Goal: Task Accomplishment & Management: Manage account settings

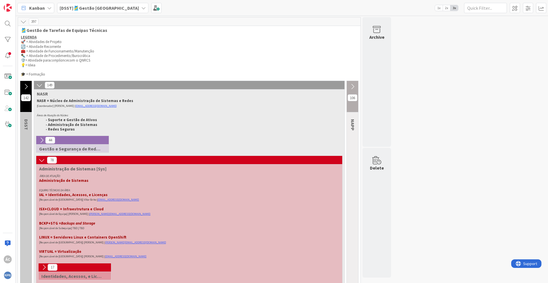
scroll to position [301, 0]
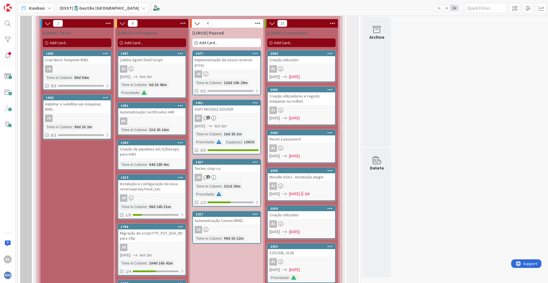
click at [230, 119] on div "ÁC 3" at bounding box center [226, 118] width 67 height 7
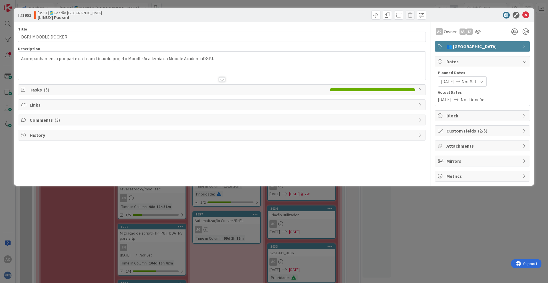
click at [54, 118] on span "( 3 )" at bounding box center [56, 120] width 5 height 6
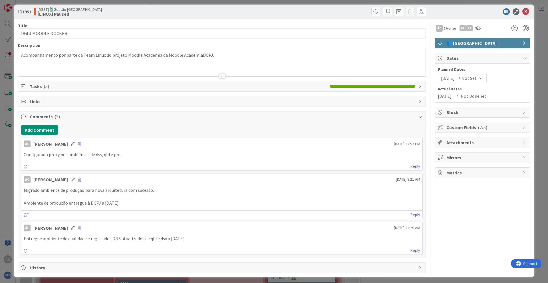
scroll to position [6, 0]
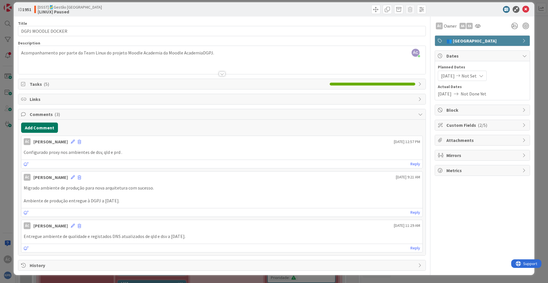
click at [42, 128] on button "Add Comment" at bounding box center [39, 128] width 37 height 10
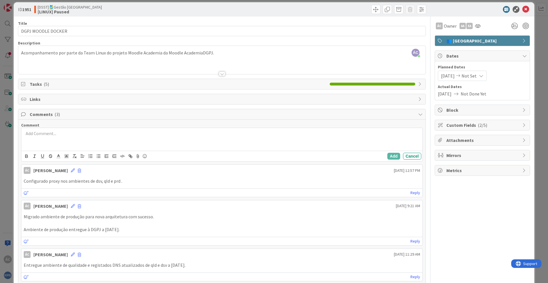
click at [64, 134] on p at bounding box center [222, 133] width 396 height 7
click at [56, 131] on p at bounding box center [222, 133] width 396 height 7
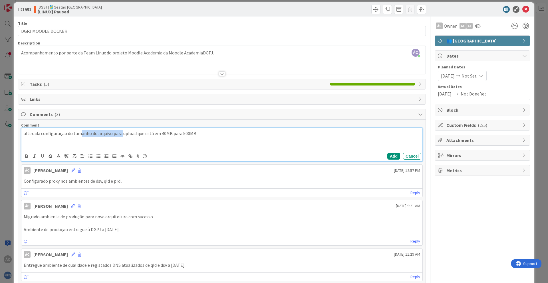
drag, startPoint x: 90, startPoint y: 133, endPoint x: 122, endPoint y: 134, distance: 31.4
click at [122, 134] on p "alterada configuração do tamanho do arquivo para upload que está em 40MB para 5…" at bounding box center [222, 133] width 396 height 7
click at [157, 138] on div "alterada configuração do tamanho do arquivo para upload que está em 40MB para 5…" at bounding box center [221, 139] width 401 height 23
drag, startPoint x: 157, startPoint y: 135, endPoint x: 135, endPoint y: 136, distance: 22.0
click at [135, 136] on p "alterada configuração do tamanho do arquivo para upload que está em 40MB para 5…" at bounding box center [222, 133] width 396 height 7
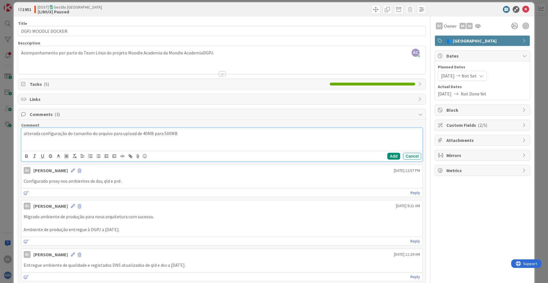
click at [25, 132] on p "alterada configuração do tamanho do arquivo para upload de 40MB para 500MB" at bounding box center [222, 133] width 396 height 7
click at [191, 134] on p "Alterada configuração do tamanho do arquivo para upload de 40MB para 500MB" at bounding box center [222, 133] width 396 height 7
click at [247, 140] on div "Alterada configuração do tamanho do arquivo para upload de 40MB para 500MB em t…" at bounding box center [221, 139] width 401 height 23
drag, startPoint x: 49, startPoint y: 136, endPoint x: 90, endPoint y: 135, distance: 41.4
click at [90, 135] on p "Alterada configuração do tamanho do arquivo para upload de 40MB para 500MB em t…" at bounding box center [222, 133] width 396 height 7
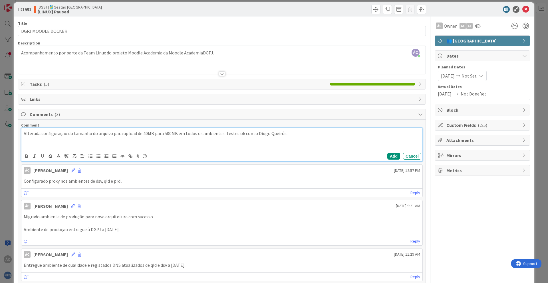
click at [65, 134] on p "Alterada configuração do tamanho do arquivo para upload de 40MB para 500MB em t…" at bounding box center [222, 133] width 396 height 7
drag, startPoint x: 104, startPoint y: 137, endPoint x: 145, endPoint y: 135, distance: 40.5
click at [145, 135] on div "Alterada configuração do moodle para o tamanho do arquivo para upload de 40MB p…" at bounding box center [221, 139] width 401 height 23
click at [145, 135] on p "Alterada configuração do moodle para o tamanho do arquivo para upload de 40MB p…" at bounding box center [222, 133] width 396 height 7
drag, startPoint x: 148, startPoint y: 134, endPoint x: 141, endPoint y: 135, distance: 7.6
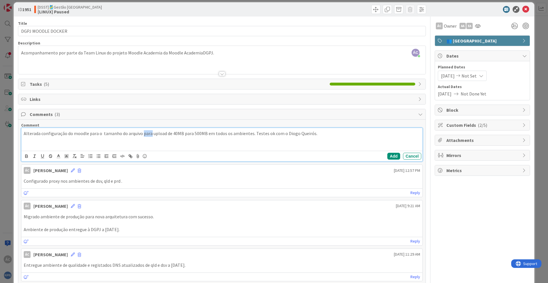
click at [141, 135] on p "Alterada configuração do moodle para o tamanho do arquivo para upload de 40MB p…" at bounding box center [222, 133] width 396 height 7
drag, startPoint x: 100, startPoint y: 134, endPoint x: 89, endPoint y: 136, distance: 11.3
click at [89, 136] on p "Alterada configuração do moodle para o tamanho do arquivo para upload de 40MB p…" at bounding box center [222, 133] width 396 height 7
click at [154, 139] on div "Alterada configuração do moodle para o tamanho do arquivo para upload de 40MB p…" at bounding box center [221, 139] width 401 height 23
drag, startPoint x: 97, startPoint y: 135, endPoint x: 126, endPoint y: 137, distance: 28.6
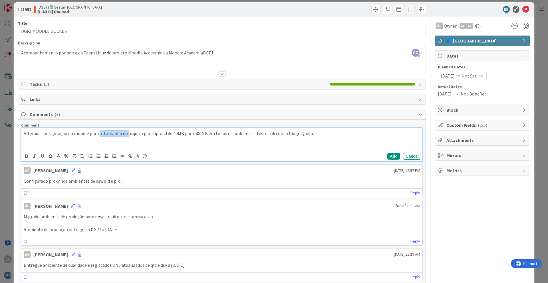
click at [126, 137] on p "Alterada configuração do moodle para o tamanho do arquivo para upload de 40MB p…" at bounding box center [222, 133] width 396 height 7
click at [109, 146] on div "Alterada configuração do moodle para o tamanho do arquivo para upload de 40MB p…" at bounding box center [221, 139] width 401 height 23
drag, startPoint x: 68, startPoint y: 134, endPoint x: 89, endPoint y: 131, distance: 21.0
click at [89, 131] on p "Alterada configuração do moodle para o tamanho do arquivo para upload de 40MB p…" at bounding box center [222, 133] width 396 height 7
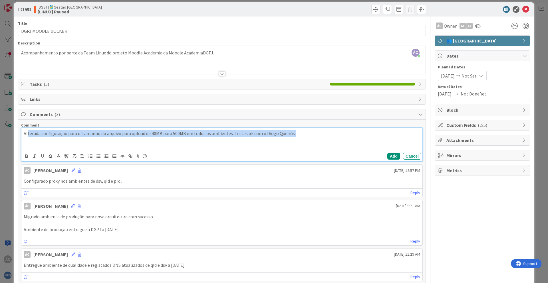
drag, startPoint x: 28, startPoint y: 135, endPoint x: 296, endPoint y: 134, distance: 268.4
click at [296, 134] on p "Alterada configuração para o tamanho do arquivo para upload de 40MB para 500MB …" at bounding box center [222, 133] width 396 height 7
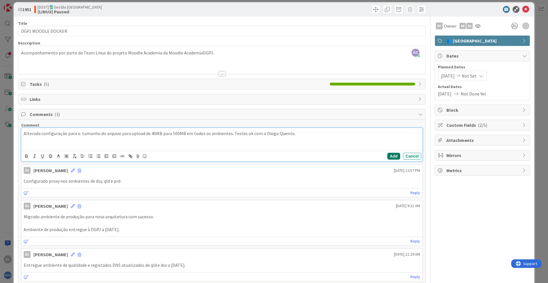
click at [390, 155] on button "Add" at bounding box center [393, 156] width 13 height 7
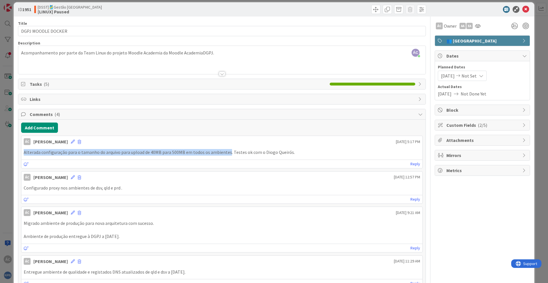
drag, startPoint x: 23, startPoint y: 152, endPoint x: 227, endPoint y: 152, distance: 203.4
click at [227, 152] on p "Alterada configuração para o tamanho do arquivo para upload de 40MB para 500MB …" at bounding box center [222, 152] width 396 height 7
copy p "Alterada configuração para o tamanho do arquivo para upload de 40MB para 500MB …"
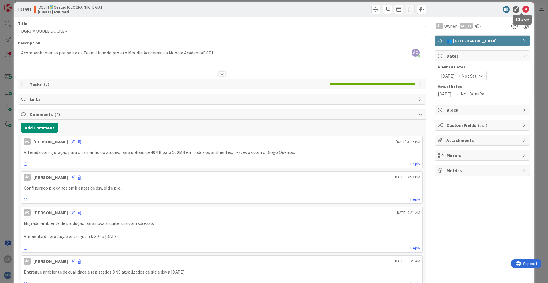
click at [522, 10] on icon at bounding box center [525, 9] width 7 height 7
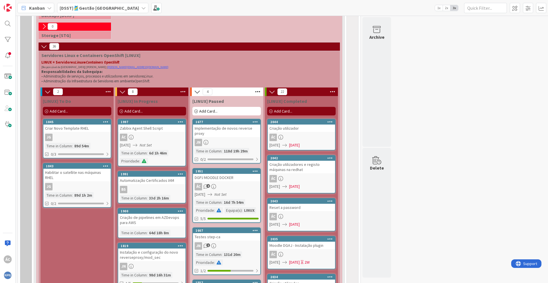
click at [281, 111] on span "Add Card..." at bounding box center [283, 111] width 18 height 5
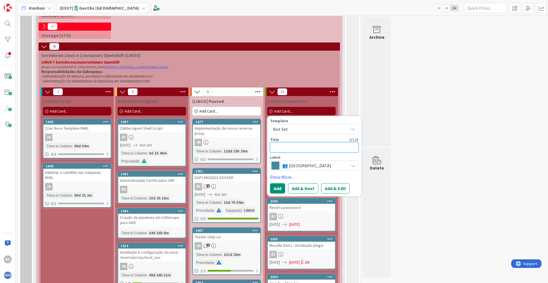
click at [287, 143] on textarea at bounding box center [314, 147] width 88 height 10
click at [287, 144] on textarea at bounding box center [314, 147] width 88 height 10
click at [284, 150] on textarea at bounding box center [314, 147] width 88 height 10
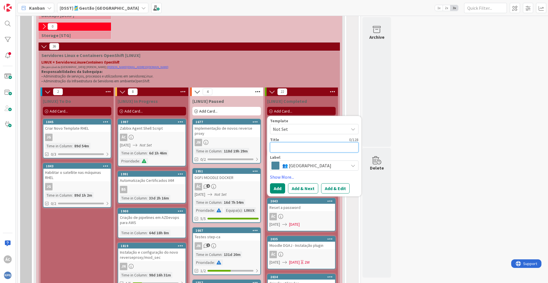
drag, startPoint x: 284, startPoint y: 150, endPoint x: 293, endPoint y: 144, distance: 10.4
click at [285, 150] on textarea at bounding box center [314, 147] width 88 height 10
type textarea "C"
type textarea "x"
type textarea "M"
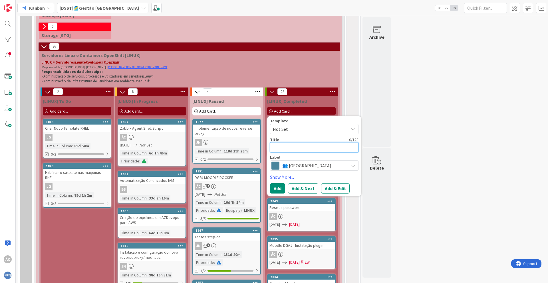
type textarea "x"
type textarea "Mo"
type textarea "x"
type textarea "Moo"
type textarea "x"
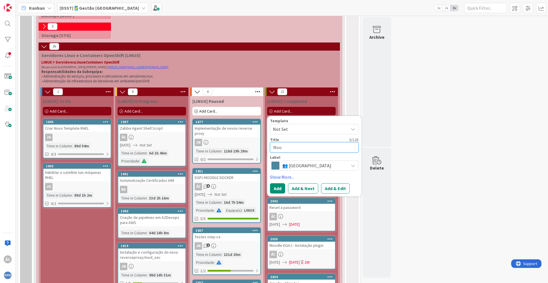
type textarea "Mood"
type textarea "x"
type textarea "Moodl"
type textarea "x"
type textarea "Moodle"
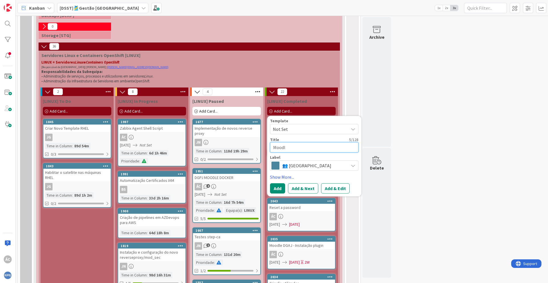
type textarea "x"
type textarea "Moodl"
type textarea "x"
type textarea "Mood"
type textarea "x"
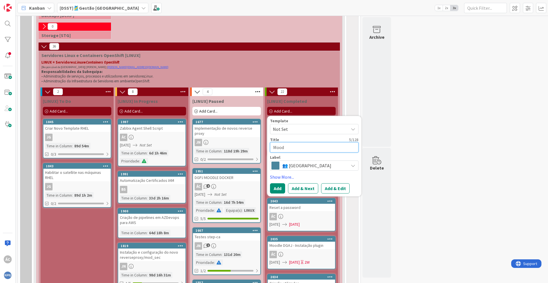
type textarea "Moo"
type textarea "x"
type textarea "Mo"
type textarea "x"
type textarea "M"
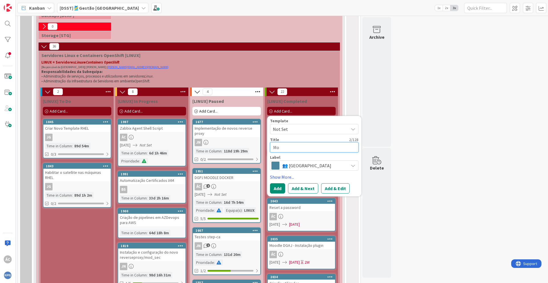
type textarea "x"
type textarea "C"
type textarea "x"
type textarea "Co"
type textarea "x"
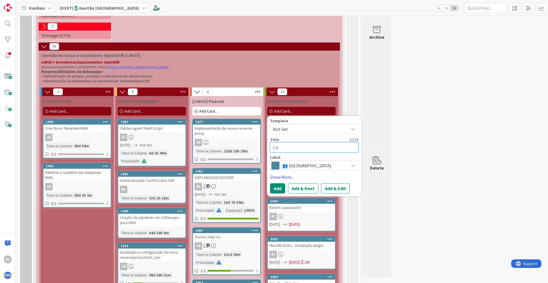
type textarea "Con"
type textarea "x"
type textarea "Conf"
type textarea "x"
type textarea "Confi"
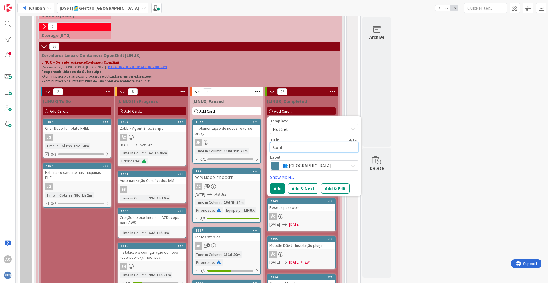
type textarea "x"
type textarea "Config"
type textarea "x"
type textarea "Config"
type textarea "x"
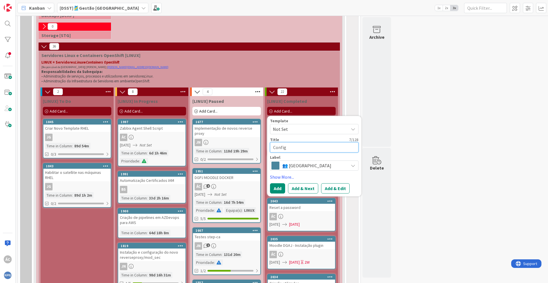
type textarea "Config M"
type textarea "x"
type textarea "Config Mo"
type textarea "x"
type textarea "Config Moo"
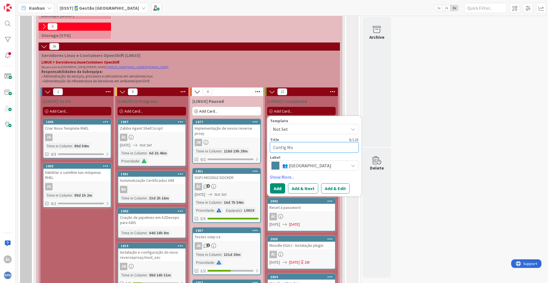
type textarea "x"
type textarea "Config Mood"
type textarea "x"
type textarea "Config Moodl"
type textarea "x"
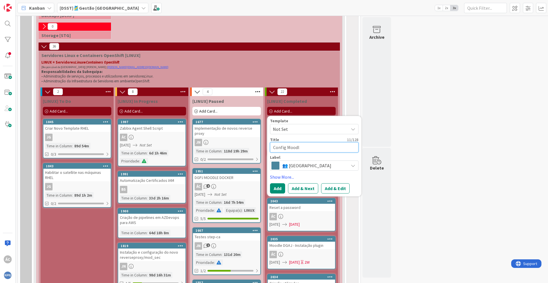
type textarea "Config Moodle"
type textarea "x"
type textarea "Config Moodle"
type textarea "x"
type textarea "Config Moodle D"
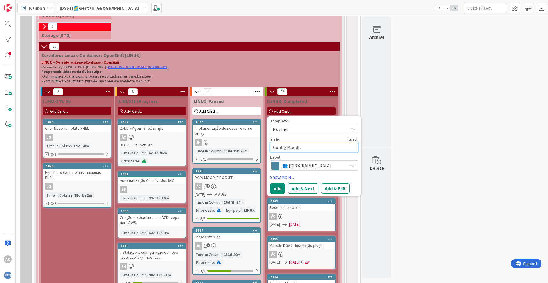
type textarea "x"
type textarea "Config Moodle DG"
type textarea "x"
type textarea "Config Moodle DGP"
type textarea "x"
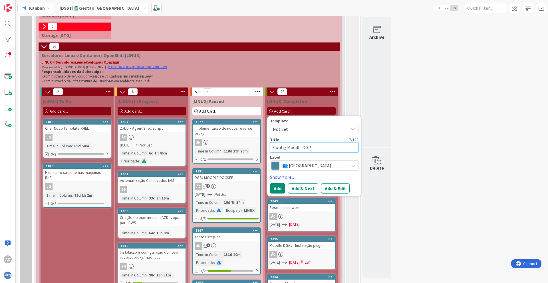
type textarea "Config Moodle DGPJ"
type textarea "x"
type textarea "Config Moodle DGPJ"
click at [340, 189] on button "Add & Edit" at bounding box center [335, 188] width 29 height 10
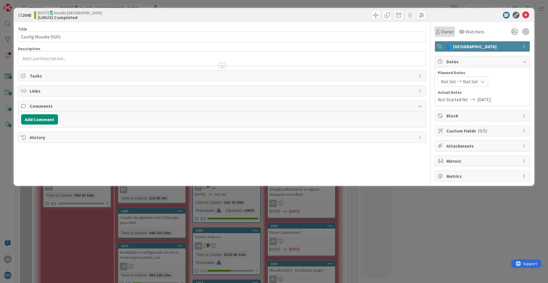
click at [443, 33] on span "Owner" at bounding box center [447, 31] width 13 height 7
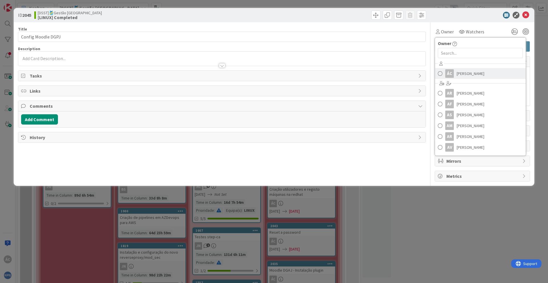
click at [460, 74] on span "[PERSON_NAME]" at bounding box center [470, 73] width 28 height 9
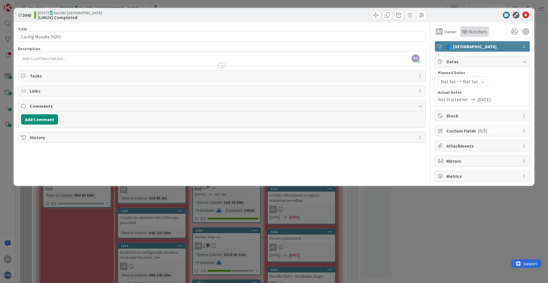
click at [479, 32] on span "Watchers" at bounding box center [477, 31] width 19 height 7
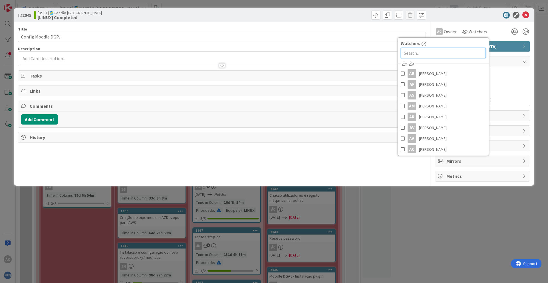
click at [445, 54] on input "text" at bounding box center [442, 53] width 85 height 10
type input "ale"
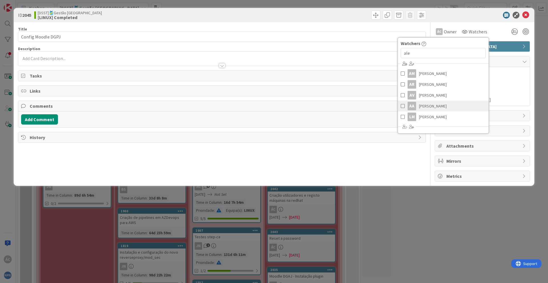
click at [455, 105] on link "AA [PERSON_NAME]" at bounding box center [443, 106] width 91 height 11
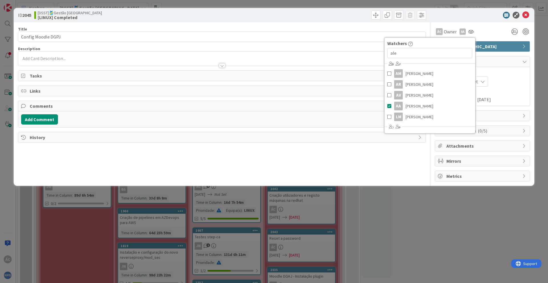
click at [489, 35] on div "ÁC Owner Owner Remove Set as Watcher ÁC [PERSON_NAME] AR [PERSON_NAME] AF [PERS…" at bounding box center [481, 32] width 95 height 10
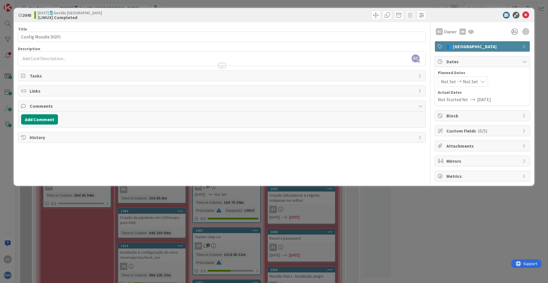
click at [446, 83] on span "Not Set" at bounding box center [448, 81] width 15 height 7
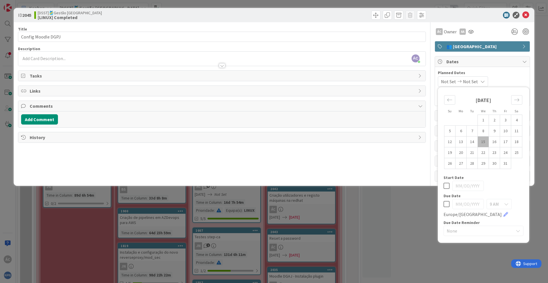
click at [481, 141] on td "15" at bounding box center [482, 142] width 11 height 11
type input "[DATE]"
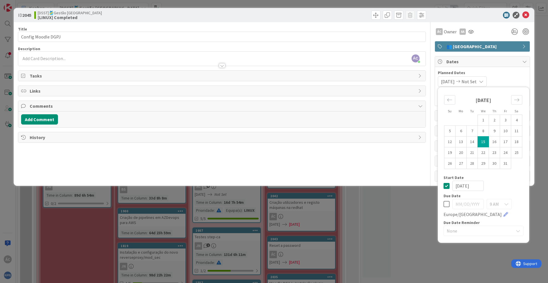
click at [481, 141] on td "15" at bounding box center [482, 142] width 11 height 11
type input "[DATE]"
click at [503, 71] on span "Planned Dates" at bounding box center [482, 73] width 89 height 6
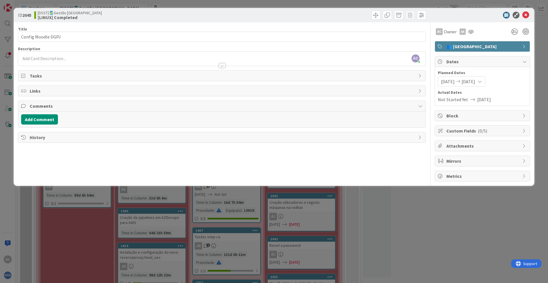
click at [70, 55] on div "ÁC [PERSON_NAME] just joined" at bounding box center [221, 59] width 407 height 14
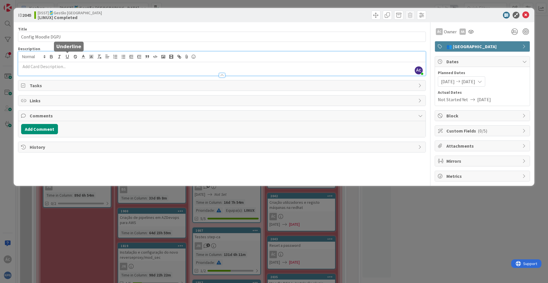
click at [62, 63] on p at bounding box center [221, 66] width 401 height 7
click at [40, 65] on p at bounding box center [221, 66] width 401 height 7
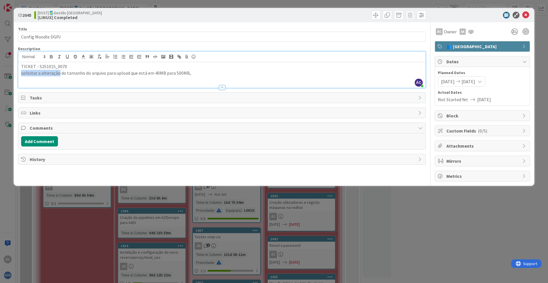
drag, startPoint x: 58, startPoint y: 74, endPoint x: 19, endPoint y: 75, distance: 38.5
click at [19, 75] on div "TICKET - S251015_0070 solicitar a alteração do tamanho do arquivo para upload q…" at bounding box center [221, 75] width 407 height 26
drag, startPoint x: 135, startPoint y: 75, endPoint x: 114, endPoint y: 74, distance: 22.0
click at [114, 74] on p "Configurado o tamanho do arquivo para upload que está em 40MB para 500MB," at bounding box center [221, 73] width 401 height 7
click at [205, 74] on p "Configurado o tamanho do arquivo para upload de 40MB para 500MB," at bounding box center [221, 73] width 401 height 7
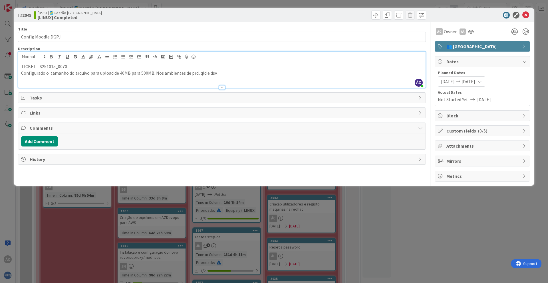
click at [235, 78] on div "TICKET - S251015_0070 Configurado o tamanho do arquivo para upload de 40MB para…" at bounding box center [221, 75] width 407 height 26
click at [419, 50] on div "Description" at bounding box center [222, 48] width 408 height 5
click at [419, 47] on div "Description" at bounding box center [222, 48] width 408 height 5
click at [373, 175] on div "Title 18 / 128 Config Moodle DGPJ Description ÁC [PERSON_NAME] just joined TICK…" at bounding box center [222, 101] width 408 height 159
click at [527, 15] on icon at bounding box center [525, 15] width 7 height 7
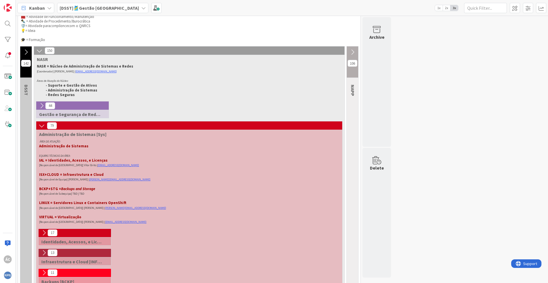
scroll to position [34, 0]
